Goal: Task Accomplishment & Management: Use online tool/utility

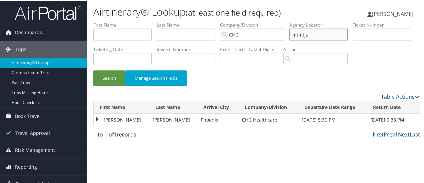
click at [303, 34] on input "mtmtjz" at bounding box center [318, 34] width 58 height 12
type input "fnavpk"
click at [93, 70] on button "Search" at bounding box center [109, 78] width 32 height 16
click at [99, 126] on td "[PERSON_NAME]" at bounding box center [120, 120] width 53 height 12
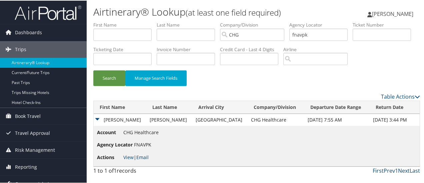
click at [143, 160] on link "Email" at bounding box center [142, 157] width 12 height 6
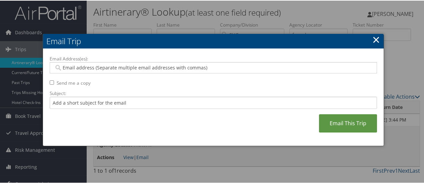
click at [120, 67] on input "Email Address(es):" at bounding box center [213, 67] width 319 height 7
type input "c"
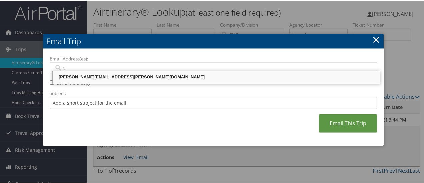
click at [113, 77] on div "[PERSON_NAME][EMAIL_ADDRESS][PERSON_NAME][DOMAIN_NAME]" at bounding box center [216, 76] width 325 height 7
type input "[PERSON_NAME][EMAIL_ADDRESS][PERSON_NAME][DOMAIN_NAME]"
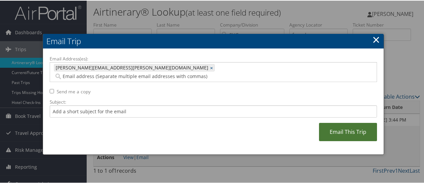
click at [342, 124] on link "Email This Trip" at bounding box center [348, 132] width 58 height 18
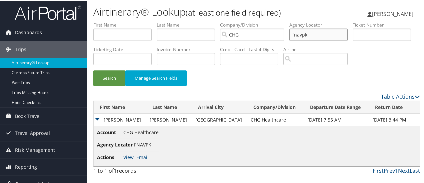
click at [299, 35] on input "fnavpk" at bounding box center [318, 34] width 58 height 12
type input "wmjwzn"
click at [93, 70] on button "Search" at bounding box center [109, 78] width 32 height 16
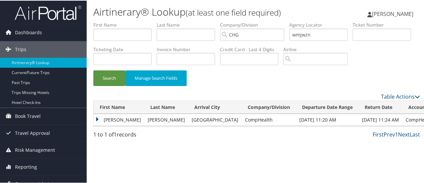
click at [98, 126] on td "[PERSON_NAME]" at bounding box center [119, 120] width 51 height 12
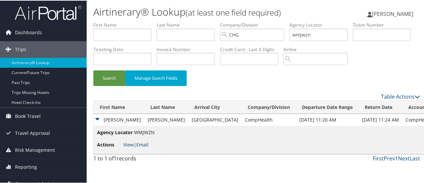
click at [143, 147] on link "Email" at bounding box center [142, 144] width 12 height 6
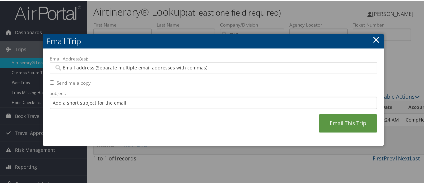
click at [118, 64] on input "Email Address(es):" at bounding box center [213, 67] width 319 height 7
type input "c"
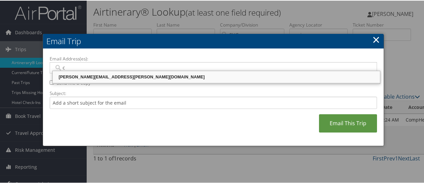
click at [104, 75] on div "[PERSON_NAME][EMAIL_ADDRESS][PERSON_NAME][DOMAIN_NAME]" at bounding box center [216, 76] width 325 height 7
type input "[PERSON_NAME][EMAIL_ADDRESS][PERSON_NAME][DOMAIN_NAME]"
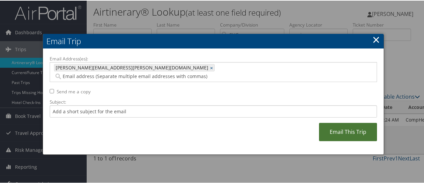
click at [345, 124] on link "Email This Trip" at bounding box center [348, 132] width 58 height 18
